Goal: Task Accomplishment & Management: Use online tool/utility

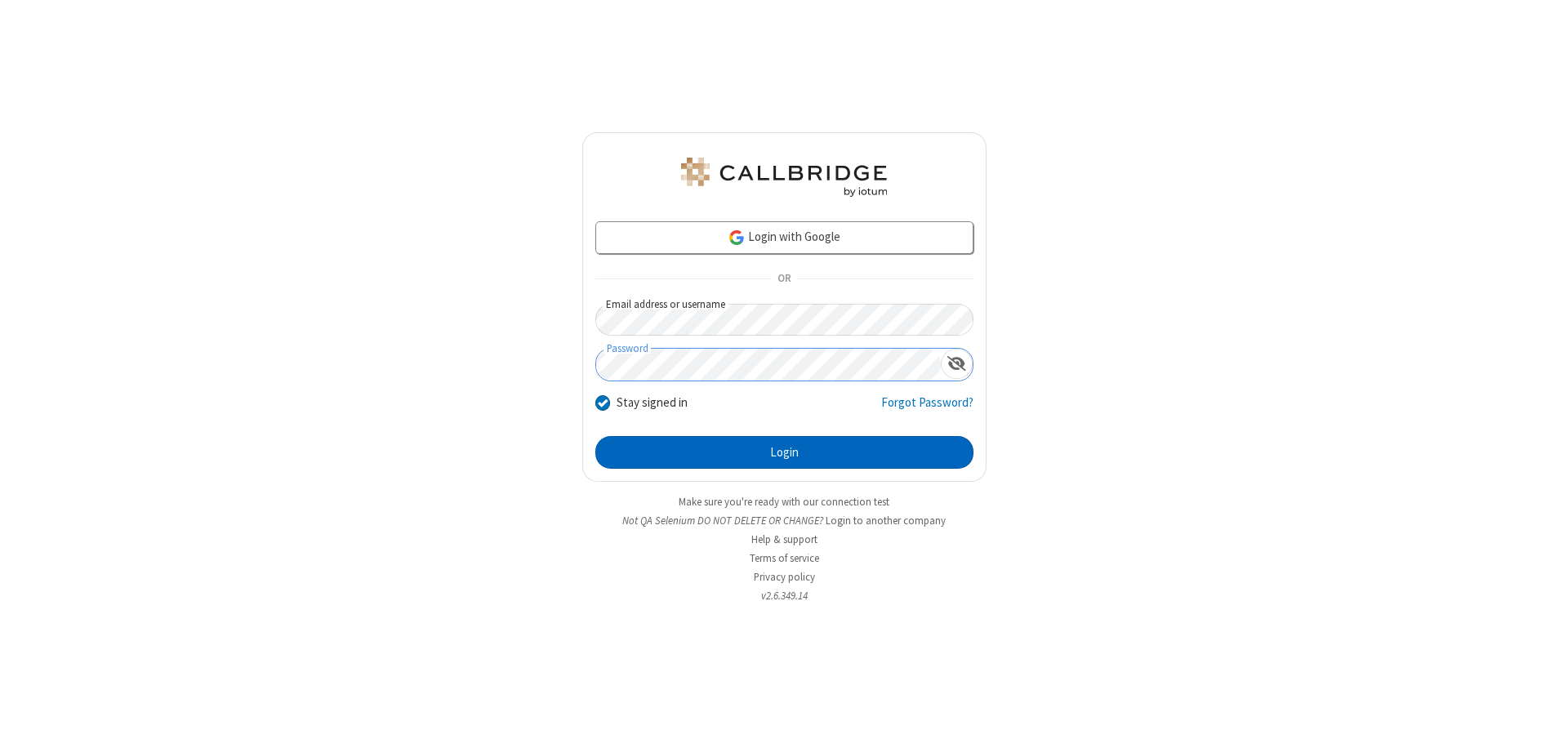
click at [784, 453] on button "Login" at bounding box center [784, 452] width 378 height 32
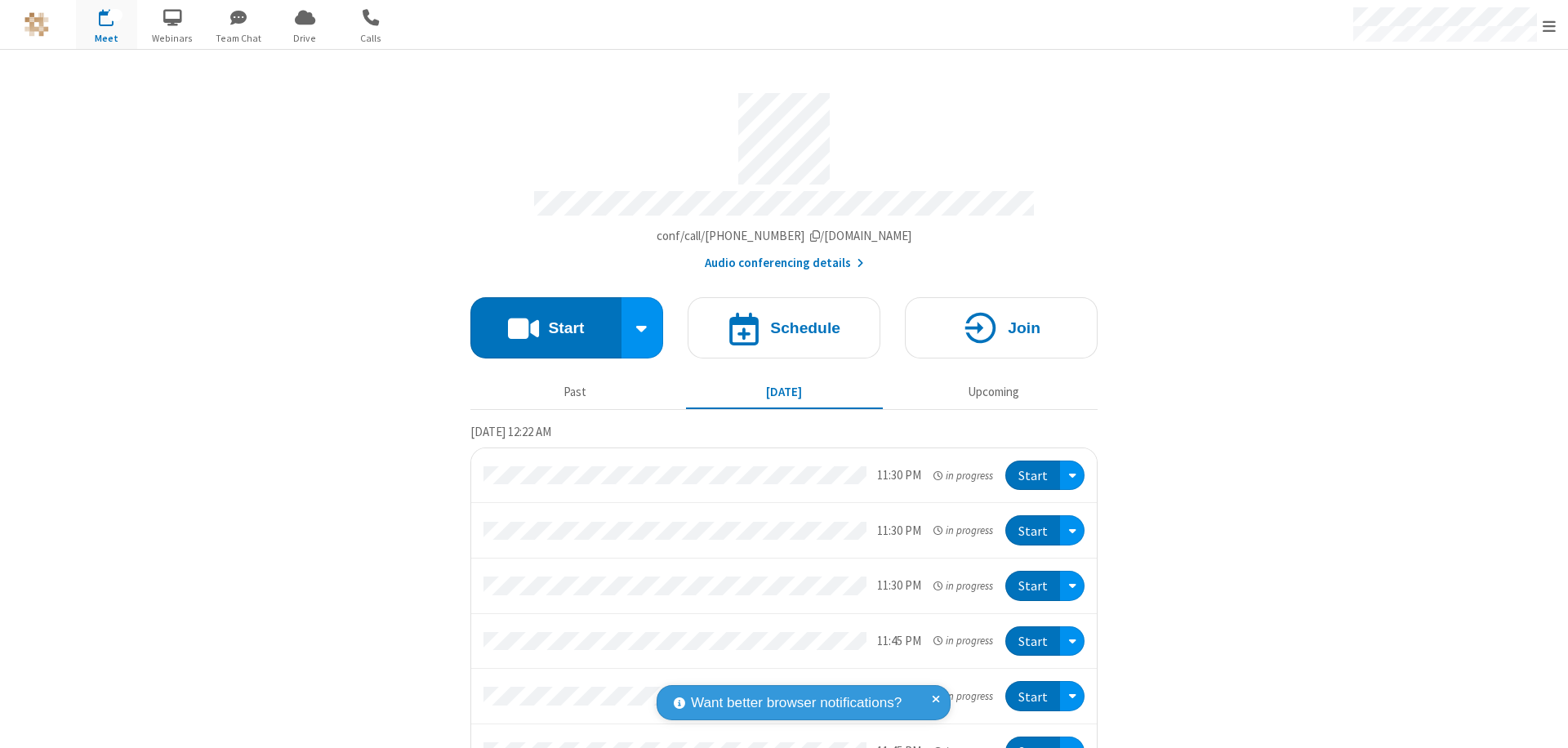
click at [539, 320] on button "Start" at bounding box center [545, 328] width 151 height 62
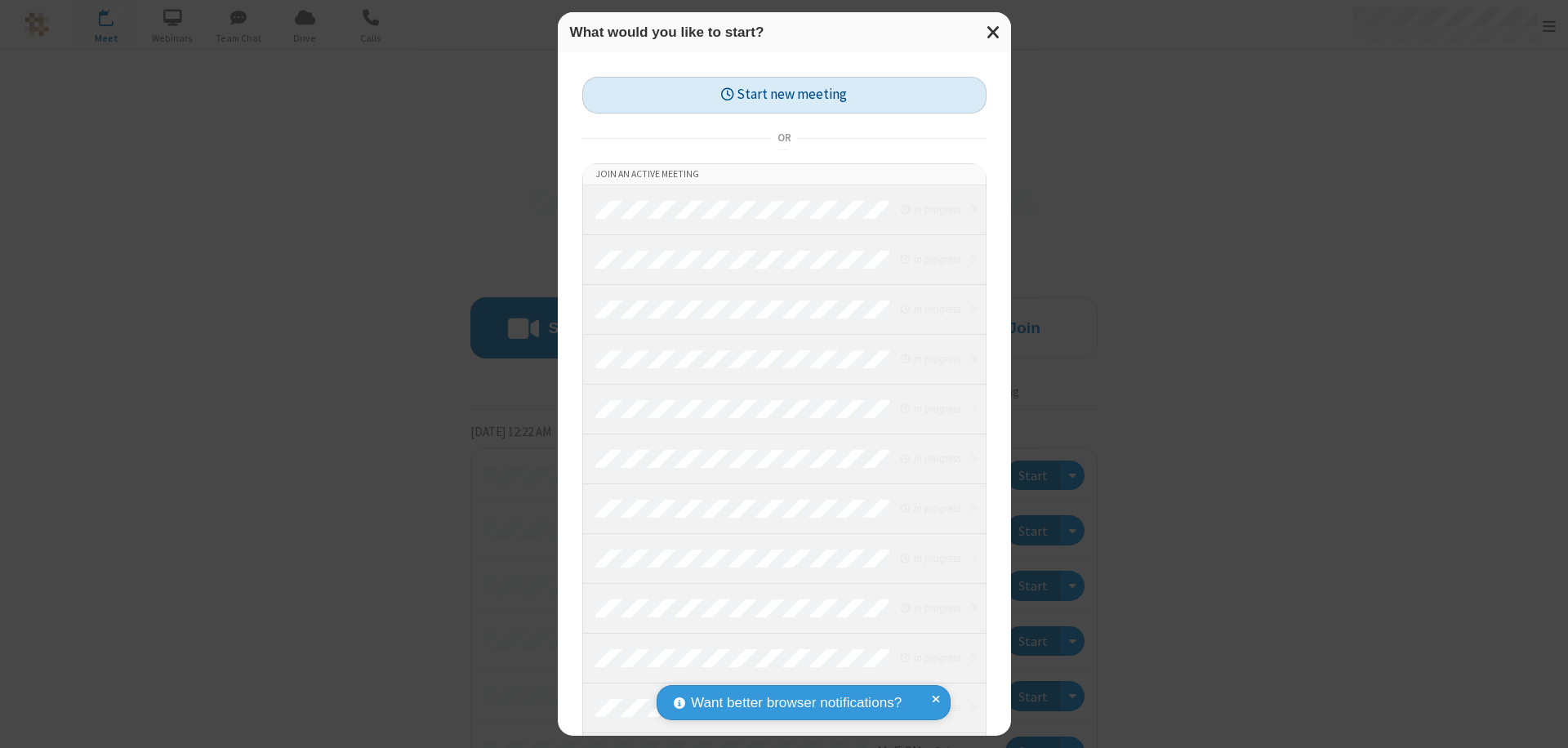
click at [784, 95] on button "Start new meeting" at bounding box center [785, 95] width 404 height 37
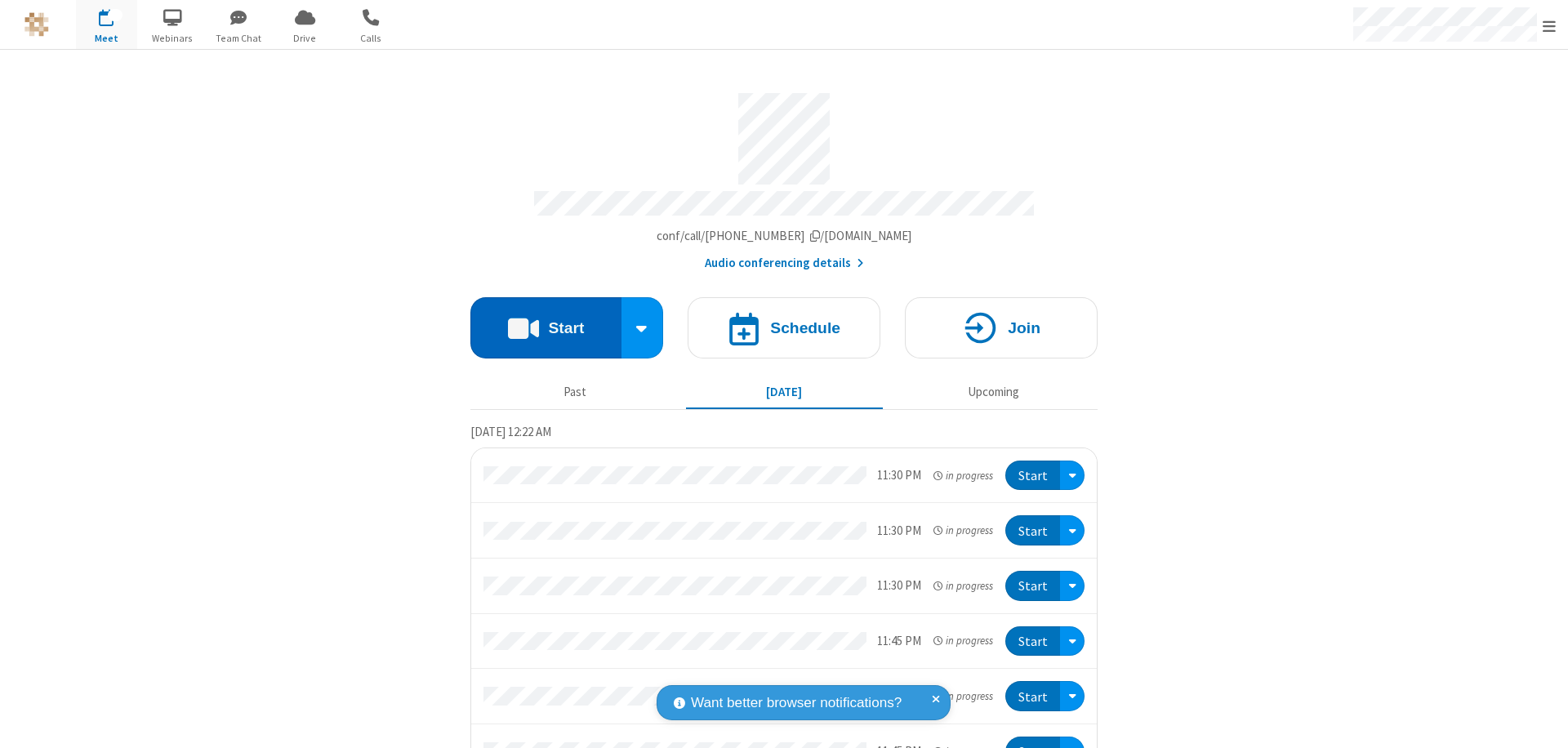
click at [539, 320] on button "Start" at bounding box center [545, 328] width 151 height 62
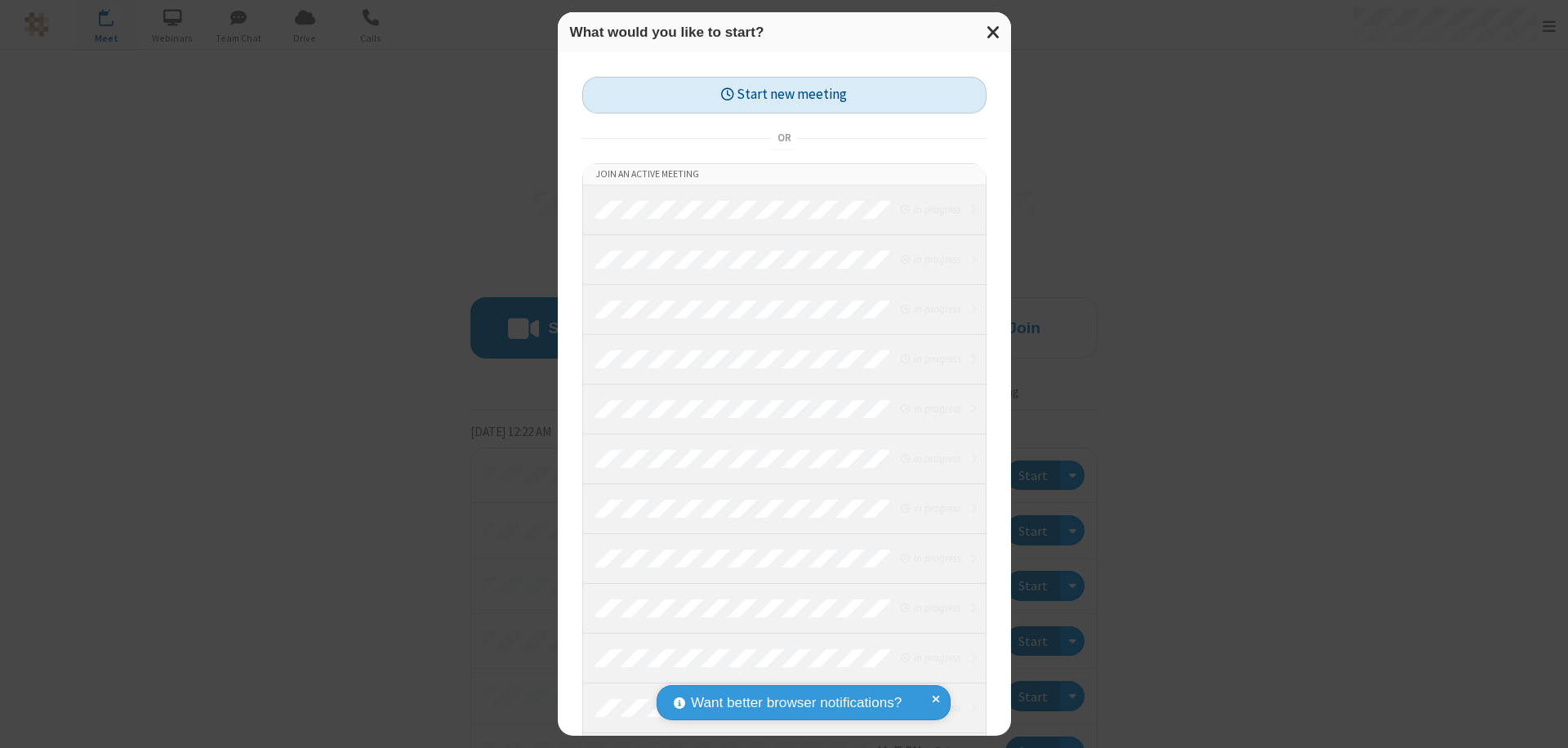
click at [784, 95] on button "Start new meeting" at bounding box center [785, 95] width 404 height 37
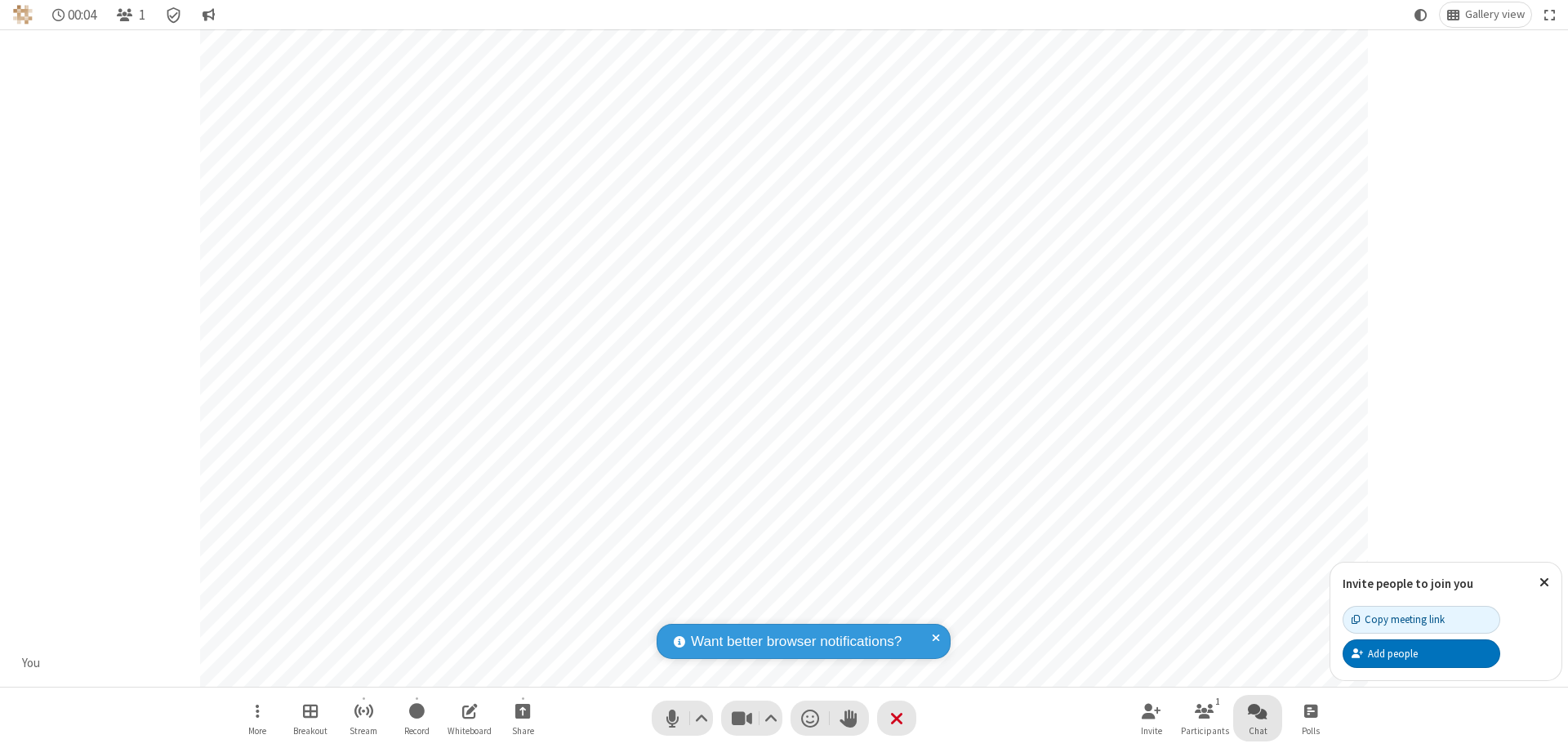
click at [1258, 711] on span "Open chat" at bounding box center [1258, 711] width 20 height 21
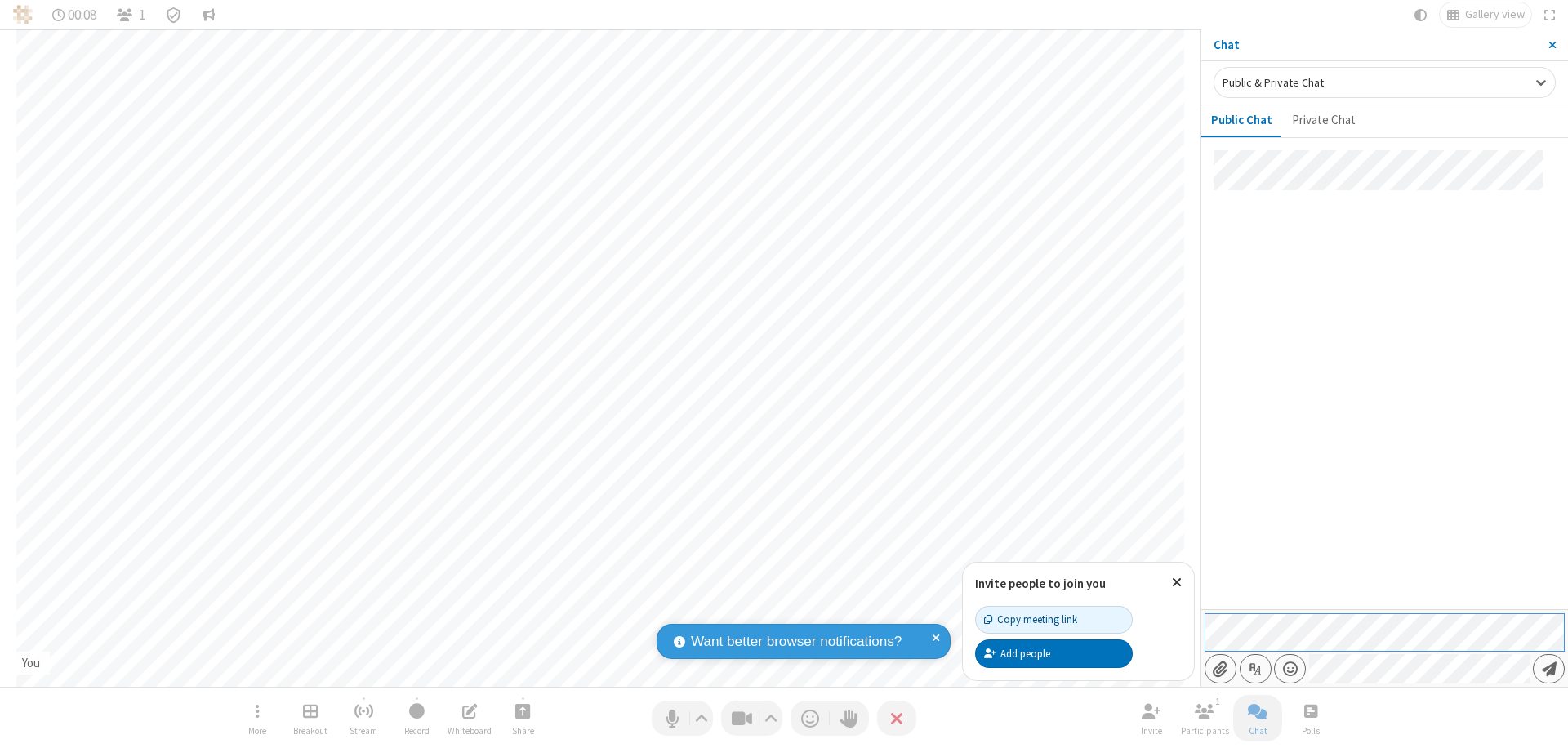
click at [1548, 668] on span "Send message" at bounding box center [1549, 669] width 15 height 17
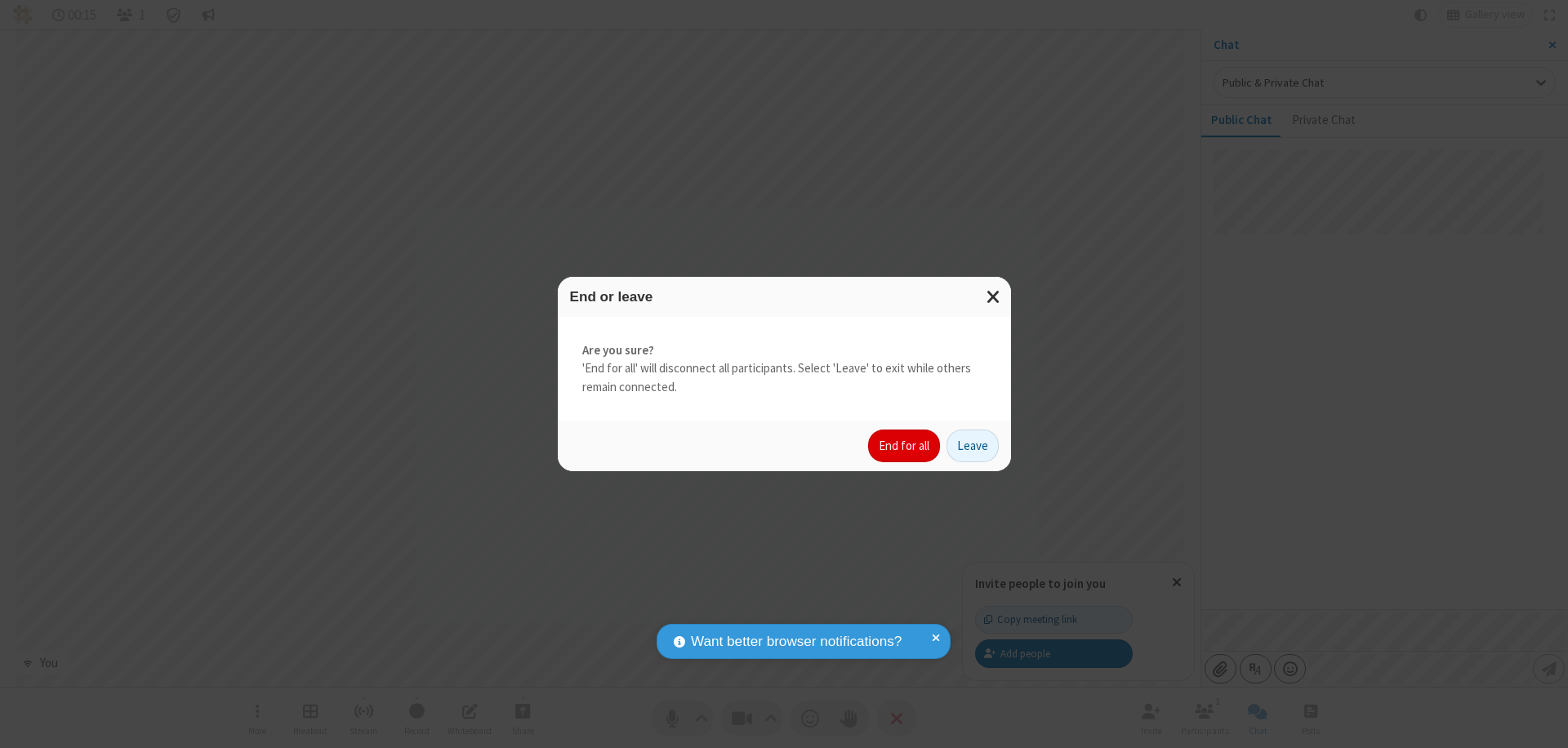
click at [905, 446] on button "End for all" at bounding box center [904, 445] width 72 height 32
